Goal: Information Seeking & Learning: Learn about a topic

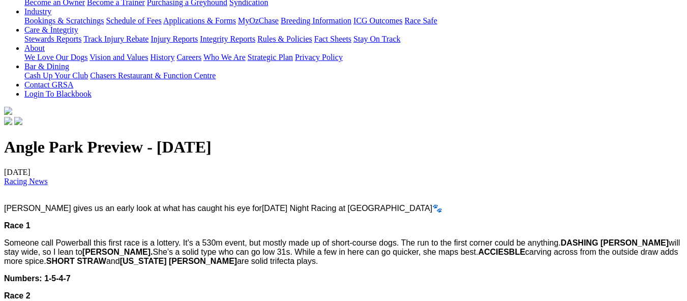
scroll to position [203, 0]
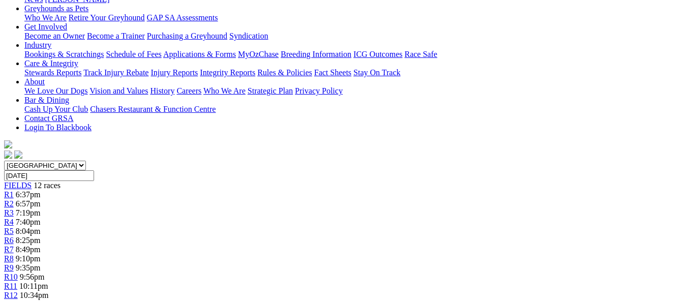
scroll to position [203, 0]
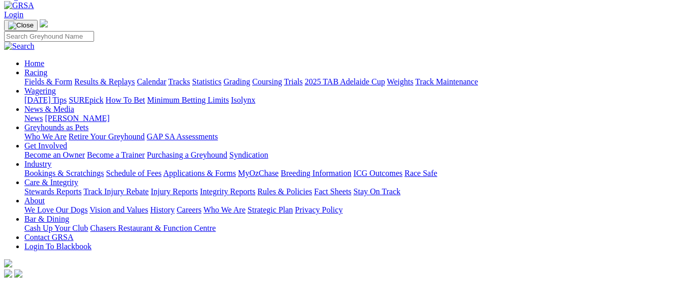
scroll to position [51, 0]
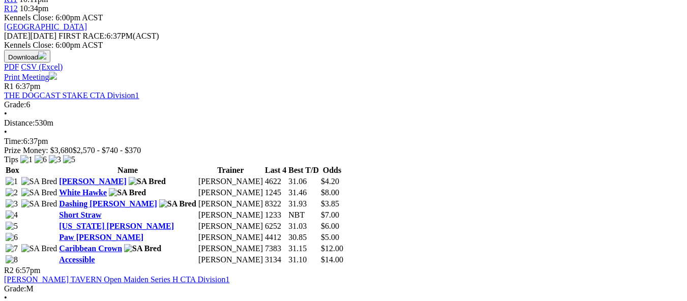
scroll to position [508, 0]
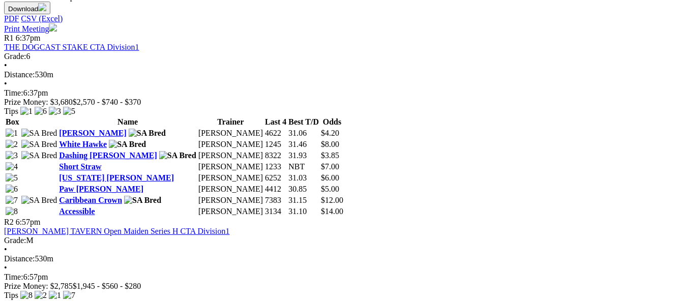
scroll to position [508, 0]
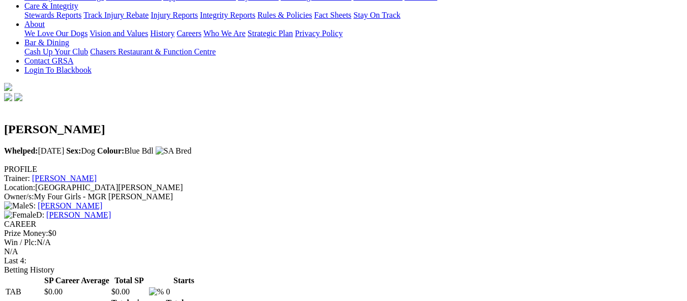
scroll to position [254, 0]
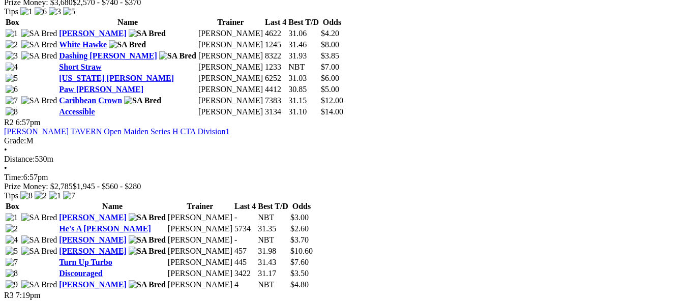
scroll to position [763, 0]
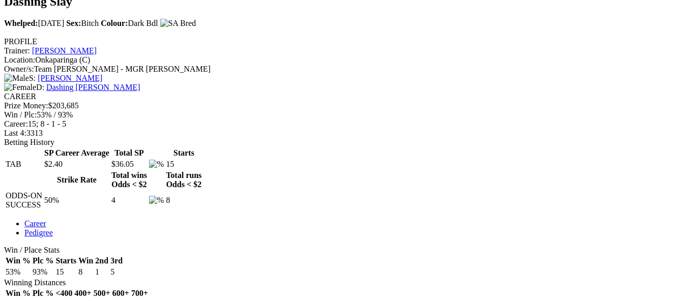
scroll to position [407, 0]
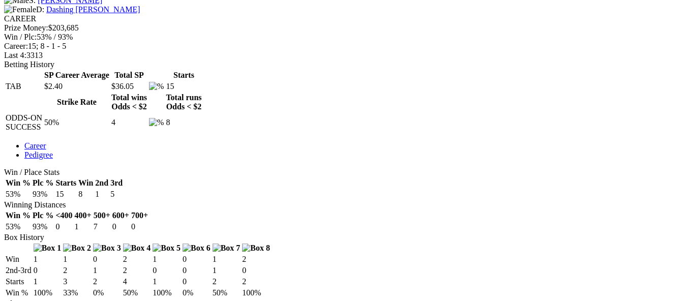
scroll to position [458, 0]
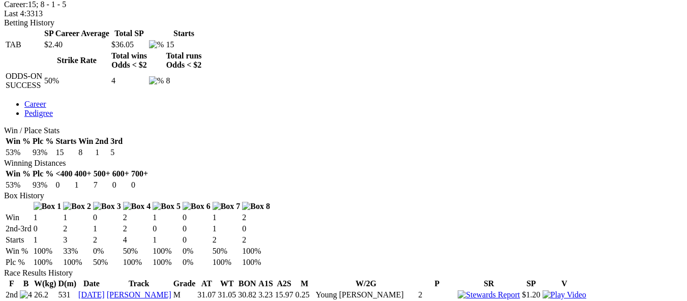
scroll to position [458, 0]
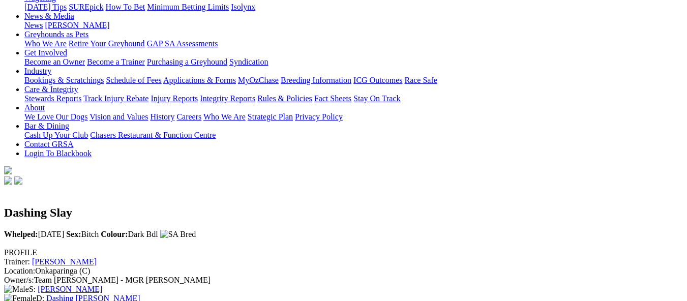
scroll to position [102, 0]
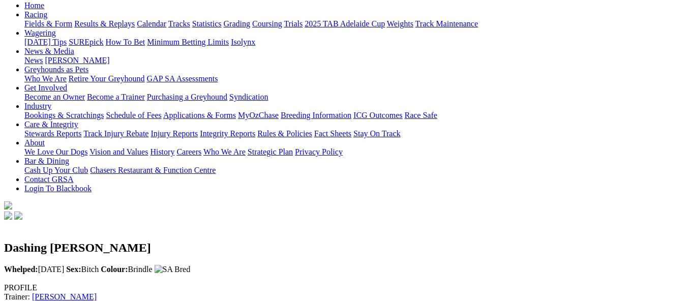
scroll to position [102, 0]
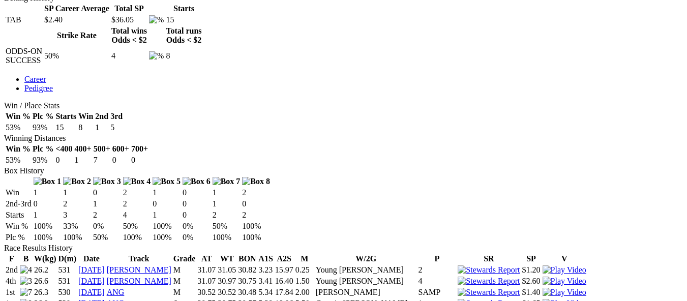
scroll to position [508, 0]
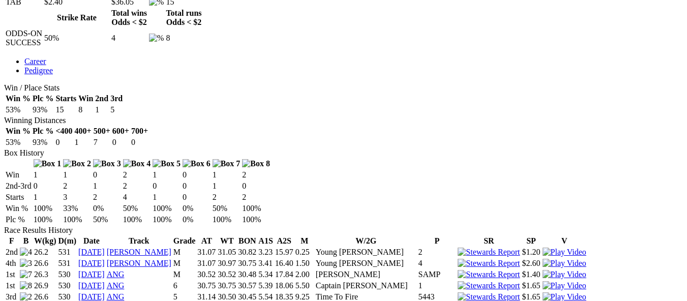
scroll to position [407, 0]
